Goal: Information Seeking & Learning: Learn about a topic

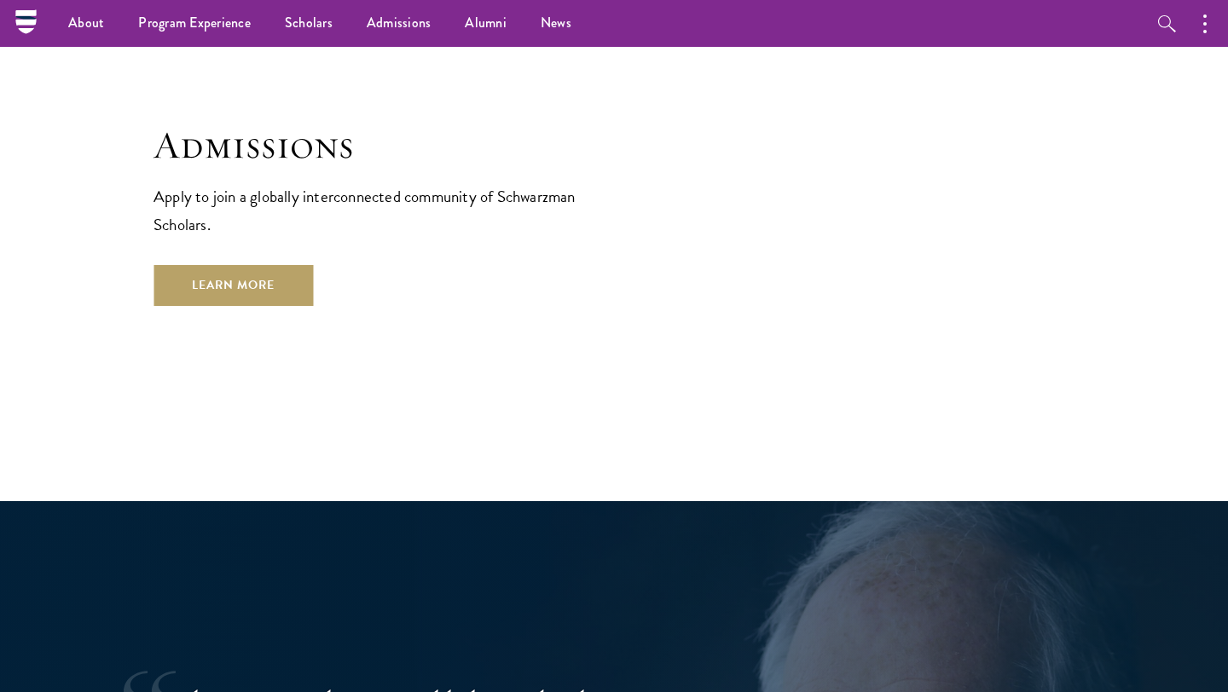
scroll to position [2795, 0]
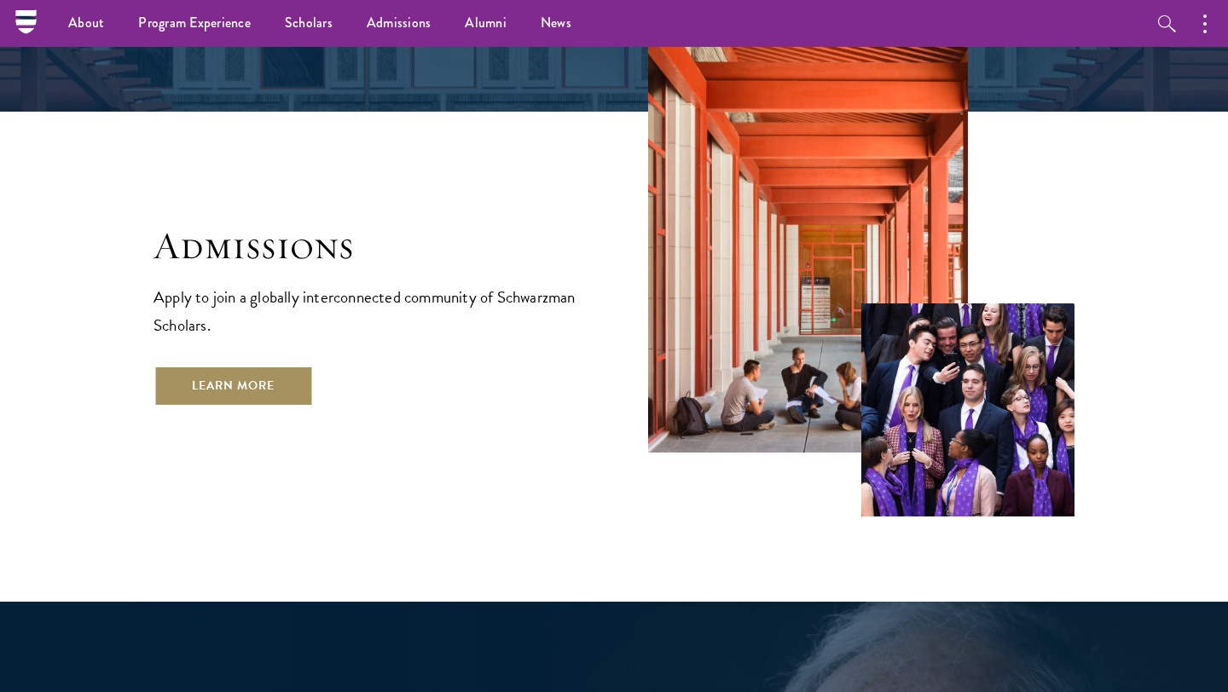
click at [260, 366] on link "Learn More" at bounding box center [232, 386] width 159 height 41
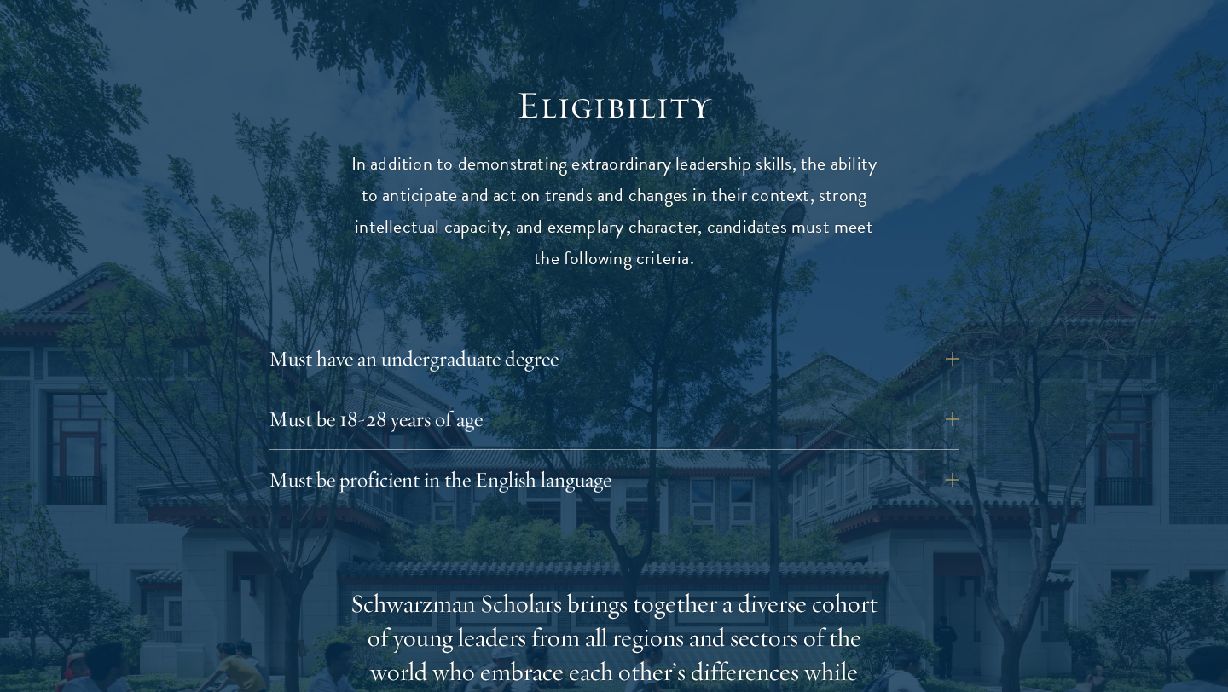
scroll to position [2431, 0]
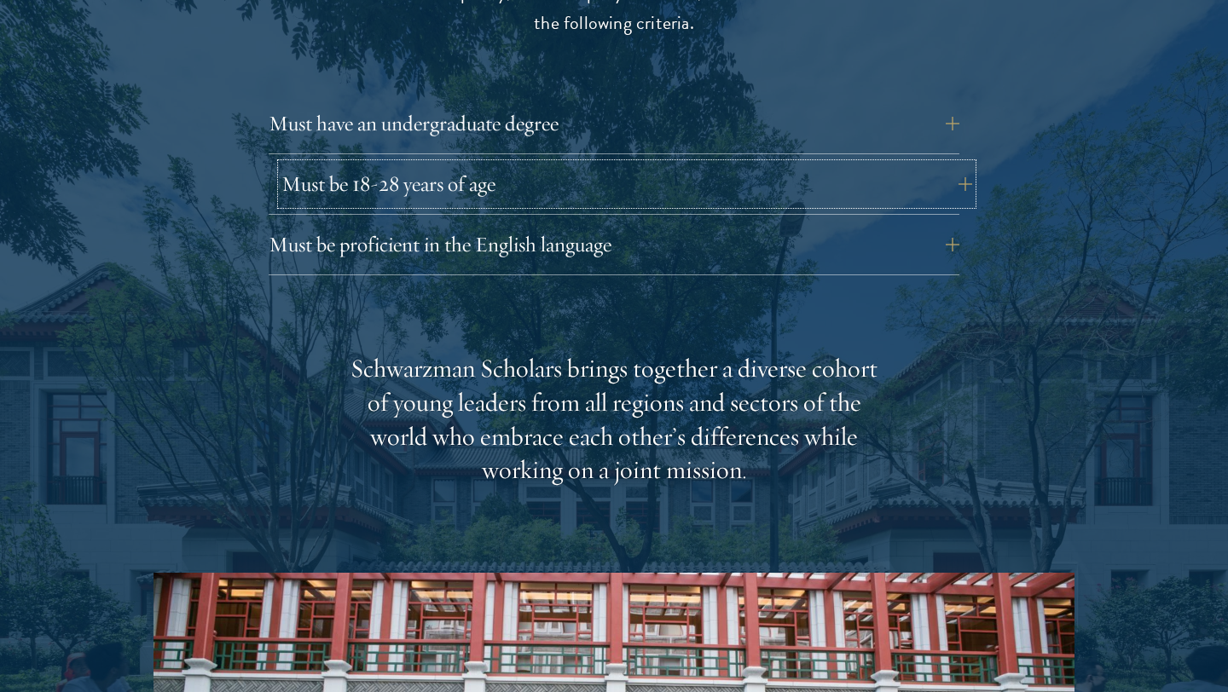
click at [414, 164] on button "Must be 18-28 years of age" at bounding box center [626, 184] width 691 height 41
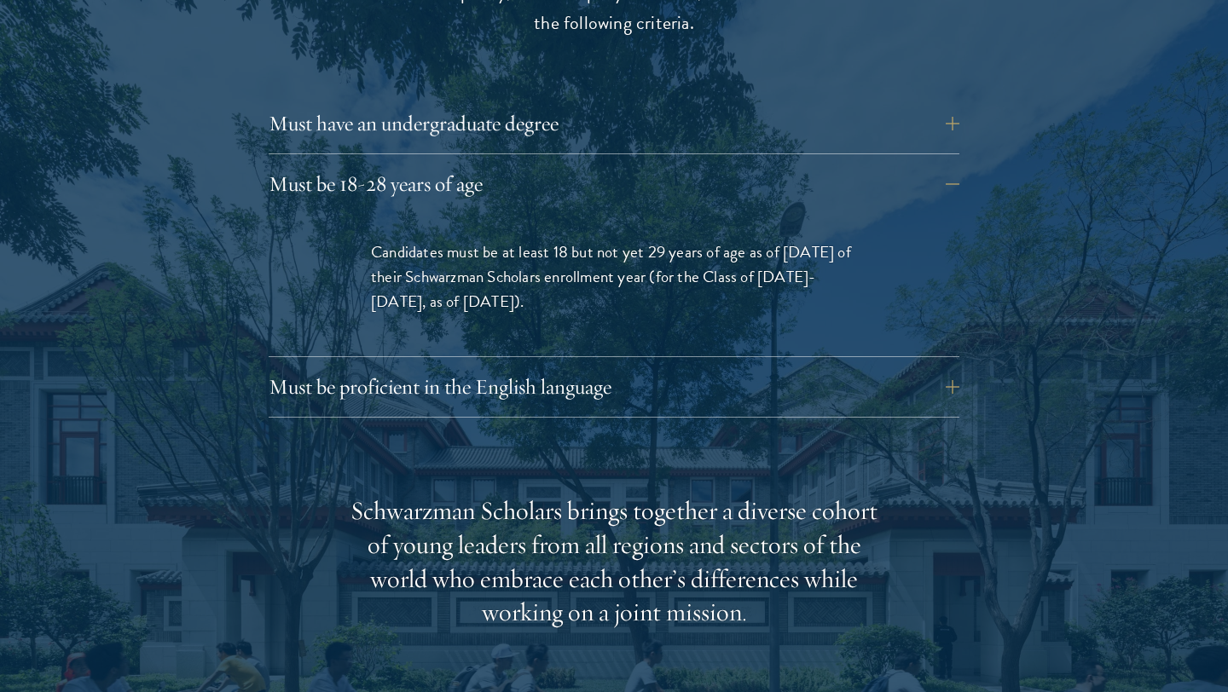
drag, startPoint x: 365, startPoint y: 208, endPoint x: 669, endPoint y: 270, distance: 310.7
click at [669, 270] on div "Candidates must be at least 18 but not yet 29 years of age as of August 1 of th…" at bounding box center [614, 285] width 588 height 142
click at [669, 270] on p "Candidates must be at least 18 but not yet 29 years of age as of August 1 of th…" at bounding box center [614, 277] width 486 height 74
